Goal: Information Seeking & Learning: Understand process/instructions

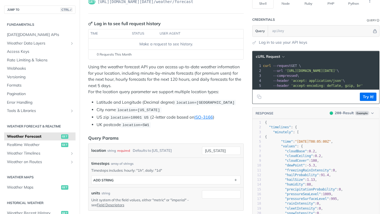
scroll to position [28, 0]
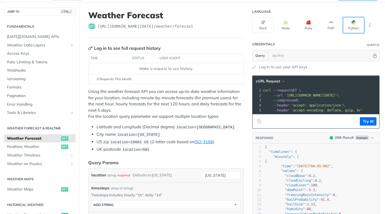
click at [345, 24] on button "Python" at bounding box center [353, 25] width 21 height 16
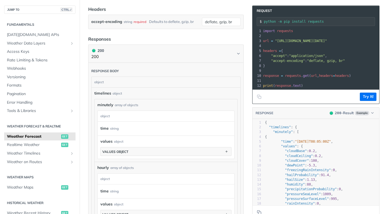
scroll to position [221, 0]
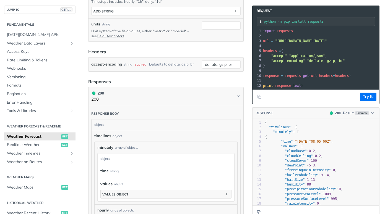
click at [210, 44] on form "Query Params location string required Defaults to [US_STATE] [US_STATE] timeste…" at bounding box center [166, 19] width 156 height 106
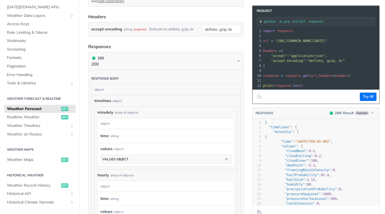
scroll to position [304, 0]
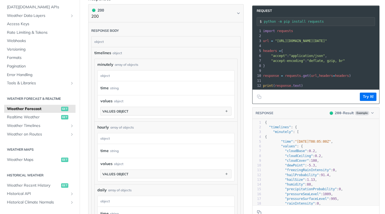
click at [381, 169] on div "Language Shell Node Ruby PHP Python Credentials Query Query Log in to use your …" at bounding box center [318, 73] width 133 height 696
drag, startPoint x: 184, startPoint y: 62, endPoint x: 365, endPoint y: 147, distance: 200.1
click at [365, 144] on pre ""time" : "[DATE]T08:05:00Z" ," at bounding box center [321, 142] width 115 height 5
click at [246, 125] on article "Weather Forecast get [URL][DOMAIN_NAME][DATE] /weather/forecast Log in to see f…" at bounding box center [166, 73] width 173 height 696
drag, startPoint x: 218, startPoint y: 170, endPoint x: 246, endPoint y: 189, distance: 33.9
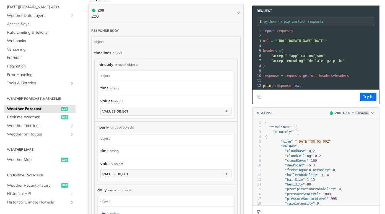
click at [246, 189] on article "Weather Forecast get [URL][DOMAIN_NAME][DATE] /weather/forecast Log in to see f…" at bounding box center [166, 73] width 173 height 696
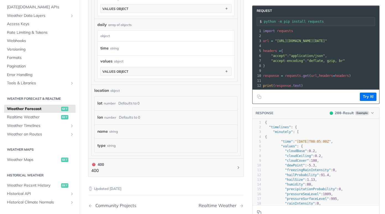
scroll to position [415, 0]
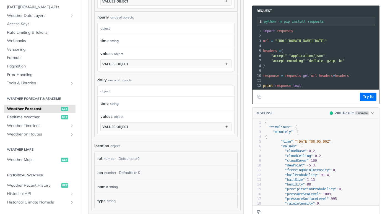
drag, startPoint x: 193, startPoint y: 159, endPoint x: 245, endPoint y: 183, distance: 57.5
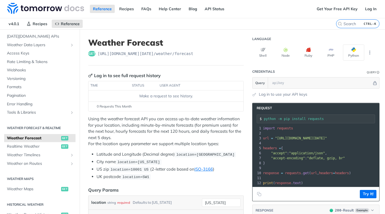
scroll to position [0, 0]
click at [16, 145] on span "Realtime Weather" at bounding box center [33, 147] width 53 height 6
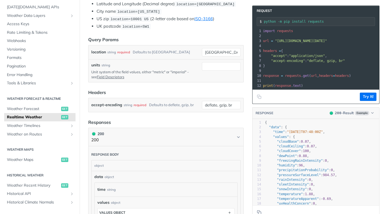
scroll to position [111, 0]
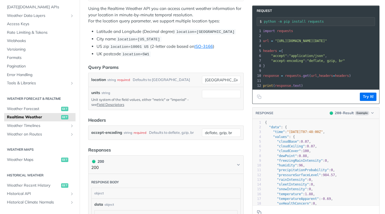
click at [228, 154] on article "Realtime Weather get [URL][DOMAIN_NAME][DATE] /weather/realtime Log in to see f…" at bounding box center [166, 170] width 173 height 503
type textarea "​"
drag, startPoint x: 274, startPoint y: 138, endPoint x: 177, endPoint y: 132, distance: 96.8
click at [177, 132] on div "Defaults to deflate, gzip, br" at bounding box center [171, 133] width 45 height 8
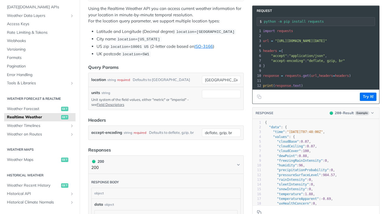
drag, startPoint x: 177, startPoint y: 132, endPoint x: 186, endPoint y: 149, distance: 18.6
click at [186, 149] on header "Responses" at bounding box center [166, 150] width 156 height 7
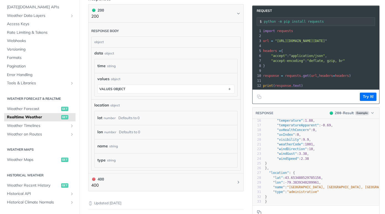
scroll to position [304, 0]
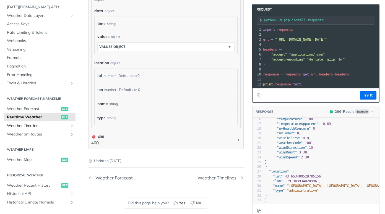
click at [24, 126] on span "Weather Timelines" at bounding box center [37, 126] width 61 height 6
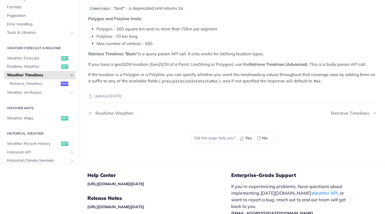
scroll to position [49, 0]
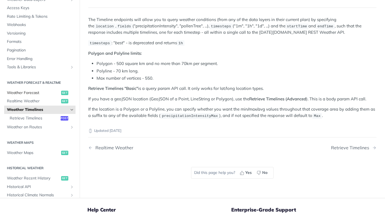
click at [33, 91] on span "Weather Forecast" at bounding box center [33, 93] width 53 height 6
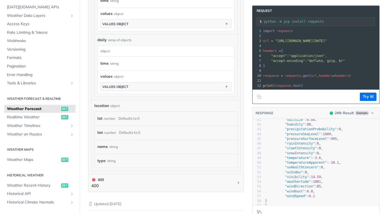
scroll to position [526, 0]
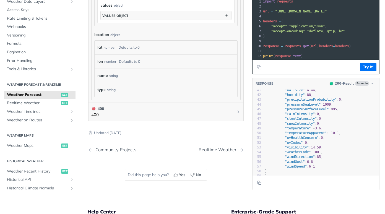
drag, startPoint x: 169, startPoint y: 144, endPoint x: 153, endPoint y: 123, distance: 27.0
click at [153, 123] on div "Updated [DATE]" at bounding box center [166, 128] width 156 height 15
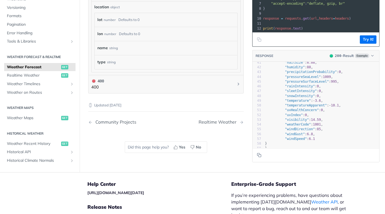
scroll to position [0, 0]
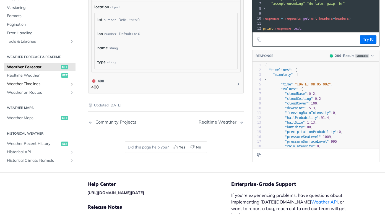
click at [50, 83] on span "Weather Timelines" at bounding box center [37, 84] width 61 height 6
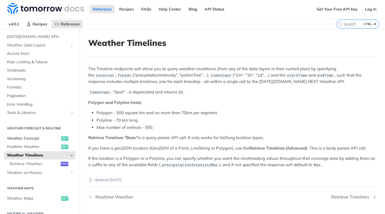
click at [46, 139] on span "Weather Forecast" at bounding box center [33, 139] width 53 height 6
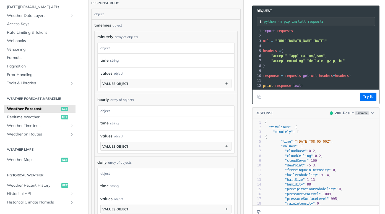
scroll to position [443, 0]
